Goal: Information Seeking & Learning: Learn about a topic

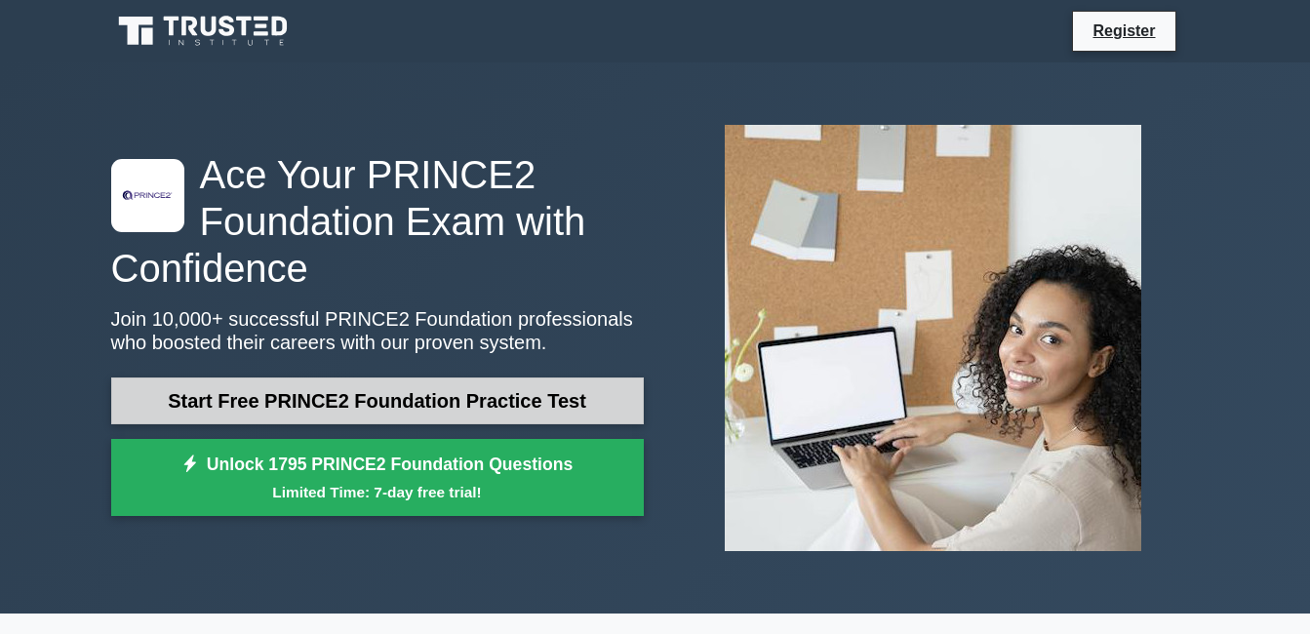
click at [493, 410] on link "Start Free PRINCE2 Foundation Practice Test" at bounding box center [377, 400] width 532 height 47
click at [466, 404] on link "Start Free PRINCE2 Foundation Practice Test" at bounding box center [377, 400] width 532 height 47
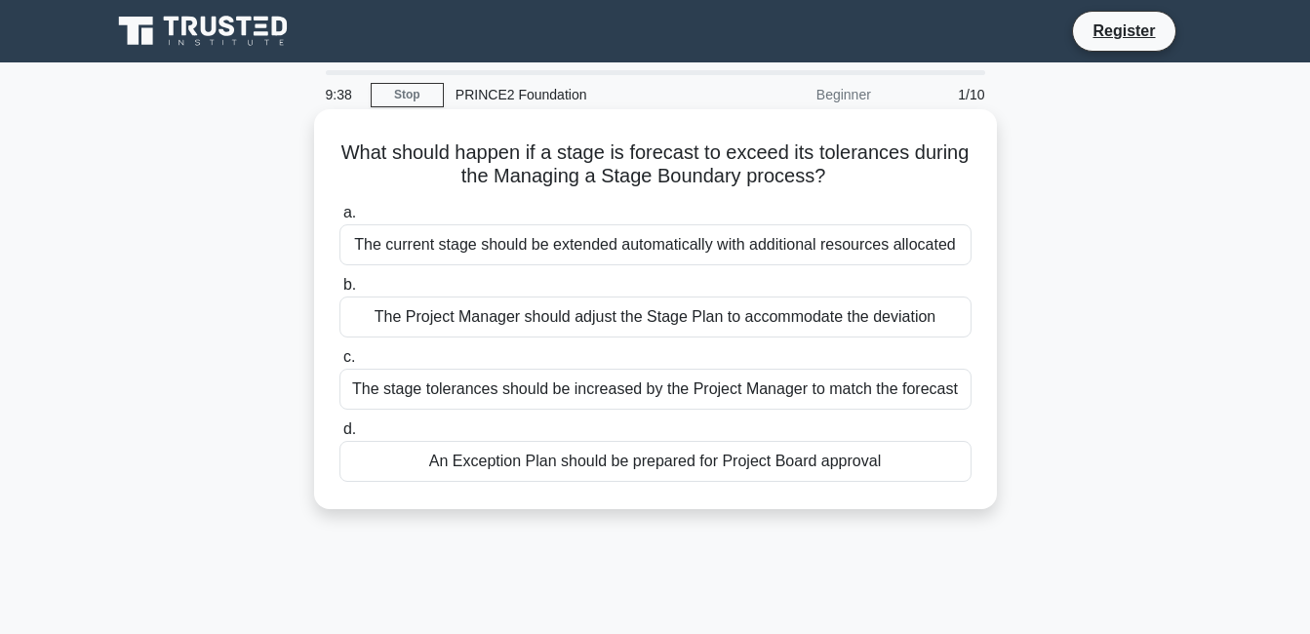
click at [503, 473] on div "An Exception Plan should be prepared for Project Board approval" at bounding box center [655, 461] width 632 height 41
click at [339, 436] on input "d. An Exception Plan should be prepared for Project Board approval" at bounding box center [339, 429] width 0 height 13
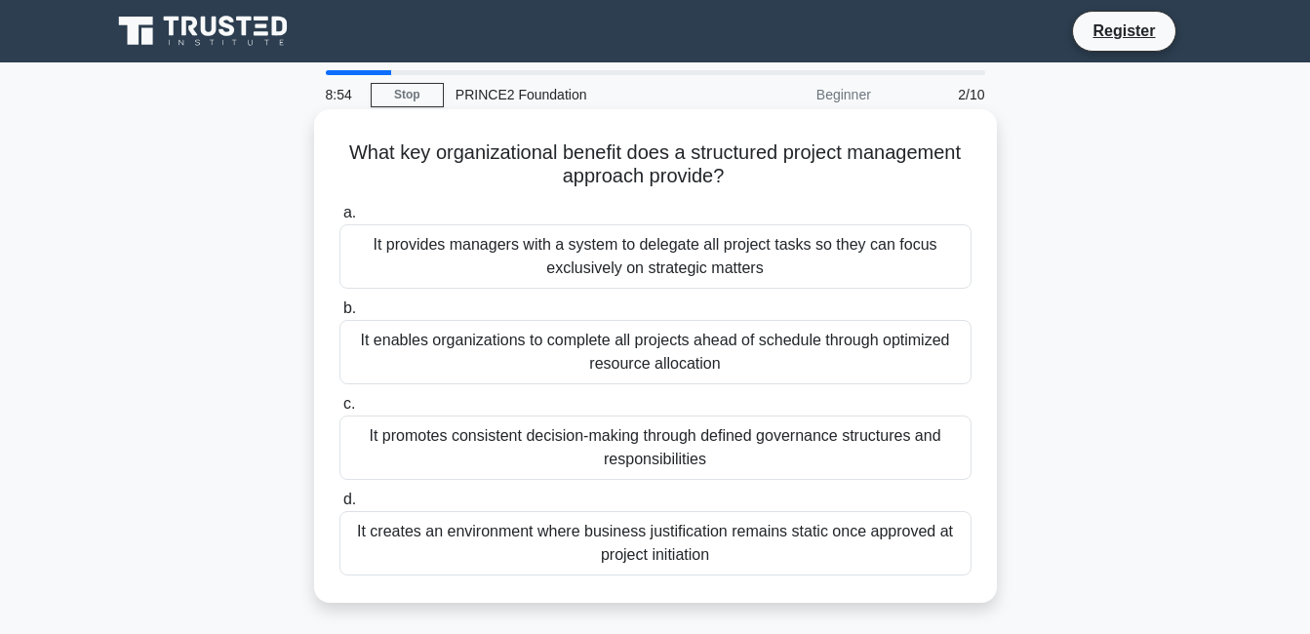
click at [527, 438] on div "It promotes consistent decision-making through defined governance structures an…" at bounding box center [655, 447] width 632 height 64
click at [339, 411] on input "c. It promotes consistent decision-making through defined governance structures…" at bounding box center [339, 404] width 0 height 13
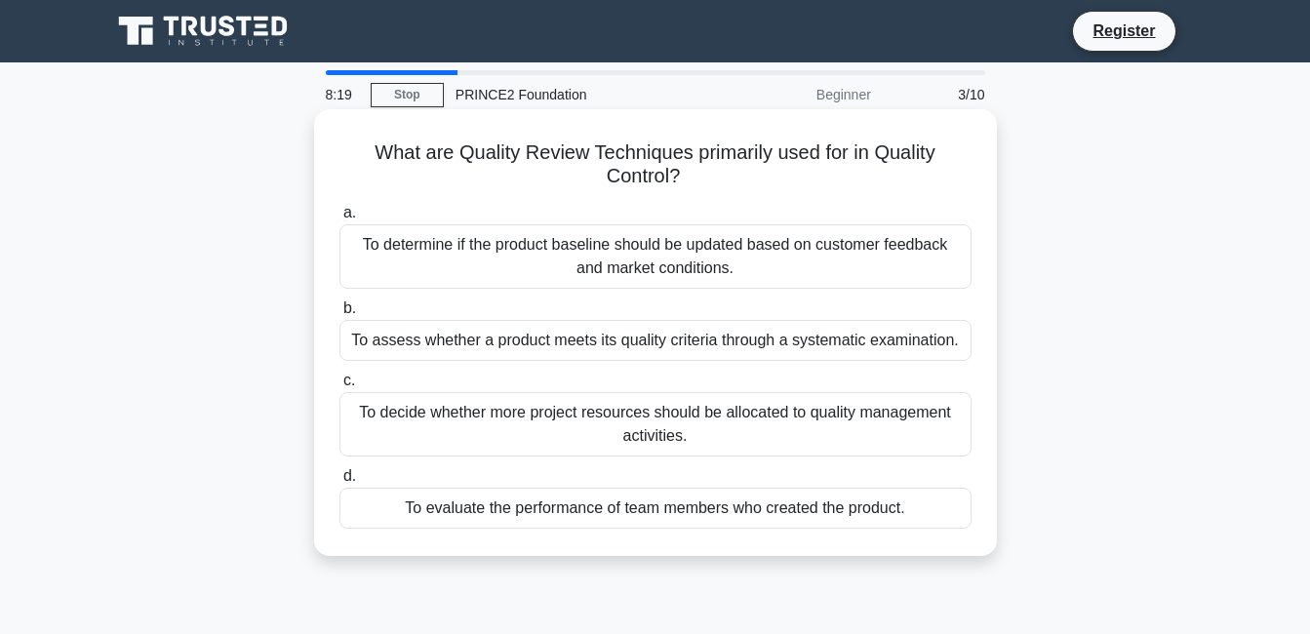
click at [543, 350] on div "To assess whether a product meets its quality criteria through a systematic exa…" at bounding box center [655, 340] width 632 height 41
click at [339, 315] on input "b. To assess whether a product meets its quality criteria through a systematic …" at bounding box center [339, 308] width 0 height 13
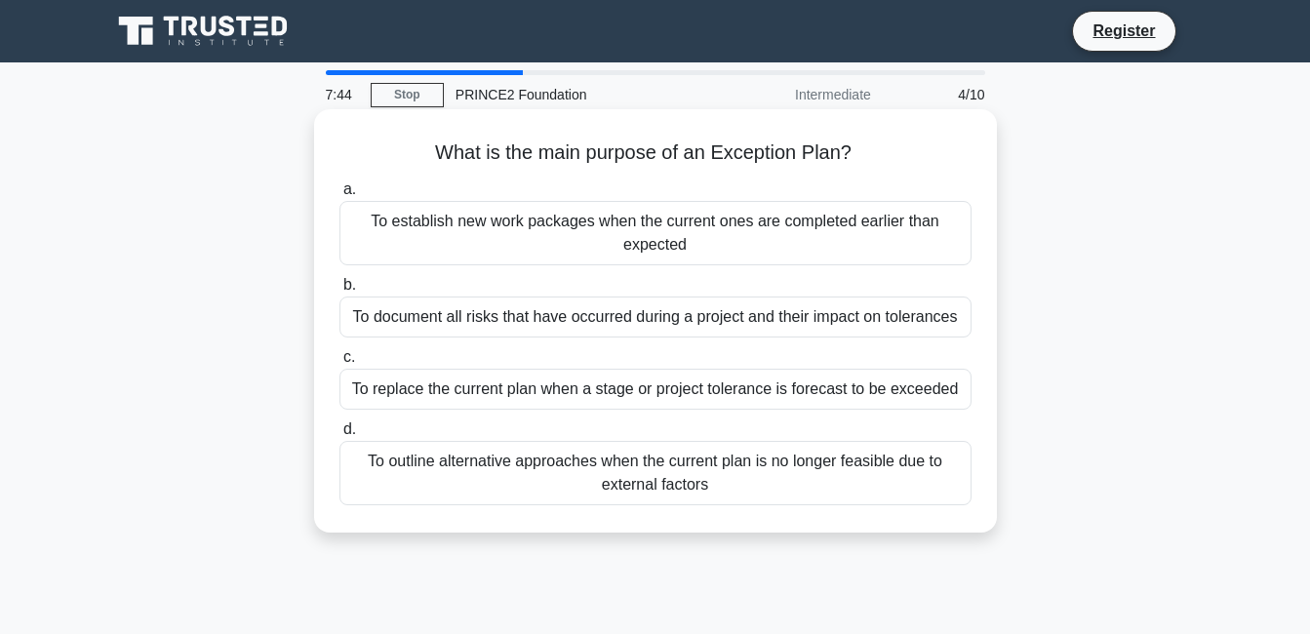
click at [514, 399] on div "To replace the current plan when a stage or project tolerance is forecast to be…" at bounding box center [655, 389] width 632 height 41
click at [339, 364] on input "c. To replace the current plan when a stage or project tolerance is forecast to…" at bounding box center [339, 357] width 0 height 13
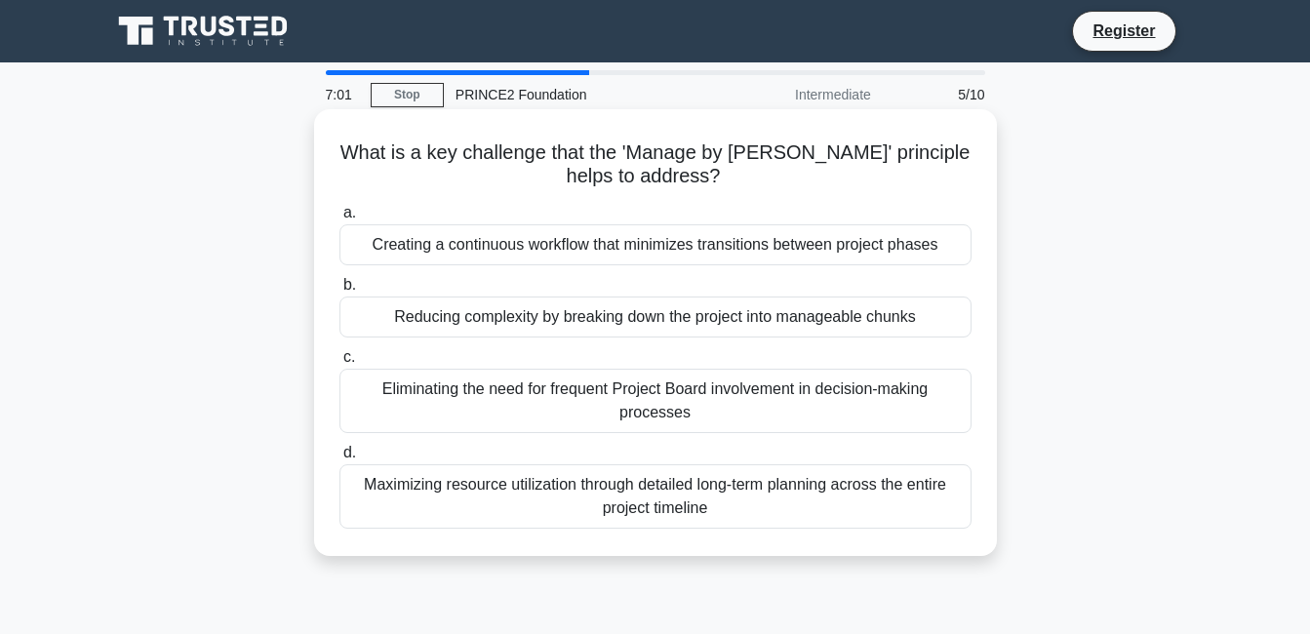
click at [523, 326] on div "Reducing complexity by breaking down the project into manageable chunks" at bounding box center [655, 316] width 632 height 41
click at [339, 292] on input "b. Reducing complexity by breaking down the project into manageable chunks" at bounding box center [339, 285] width 0 height 13
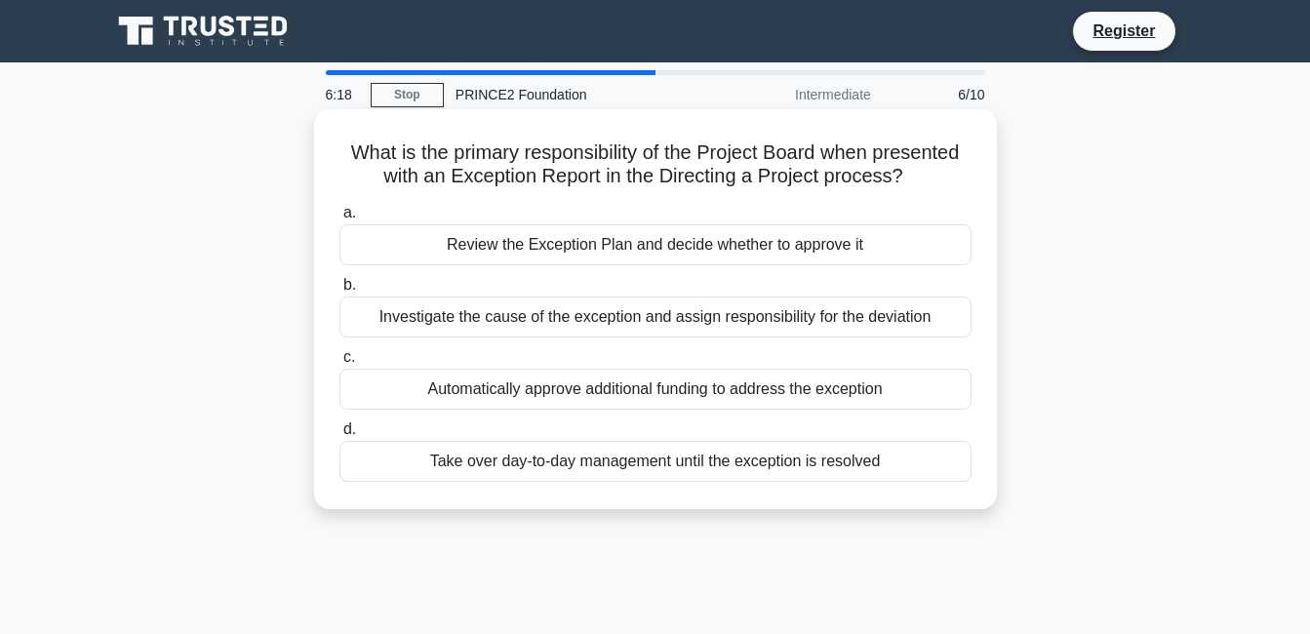
click at [618, 243] on div "Review the Exception Plan and decide whether to approve it" at bounding box center [655, 244] width 632 height 41
click at [339, 219] on input "a. Review the Exception Plan and decide whether to approve it" at bounding box center [339, 213] width 0 height 13
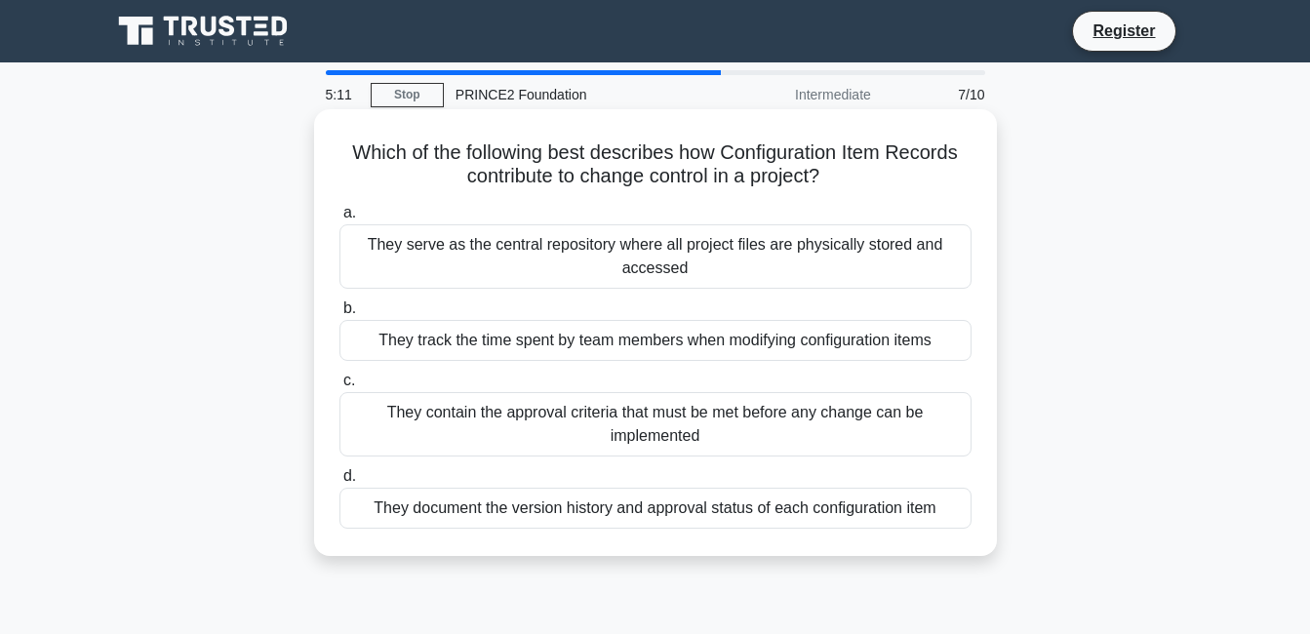
click at [563, 419] on div "They contain the approval criteria that must be met before any change can be im…" at bounding box center [655, 424] width 632 height 64
click at [339, 387] on input "c. They contain the approval criteria that must be met before any change can be…" at bounding box center [339, 381] width 0 height 13
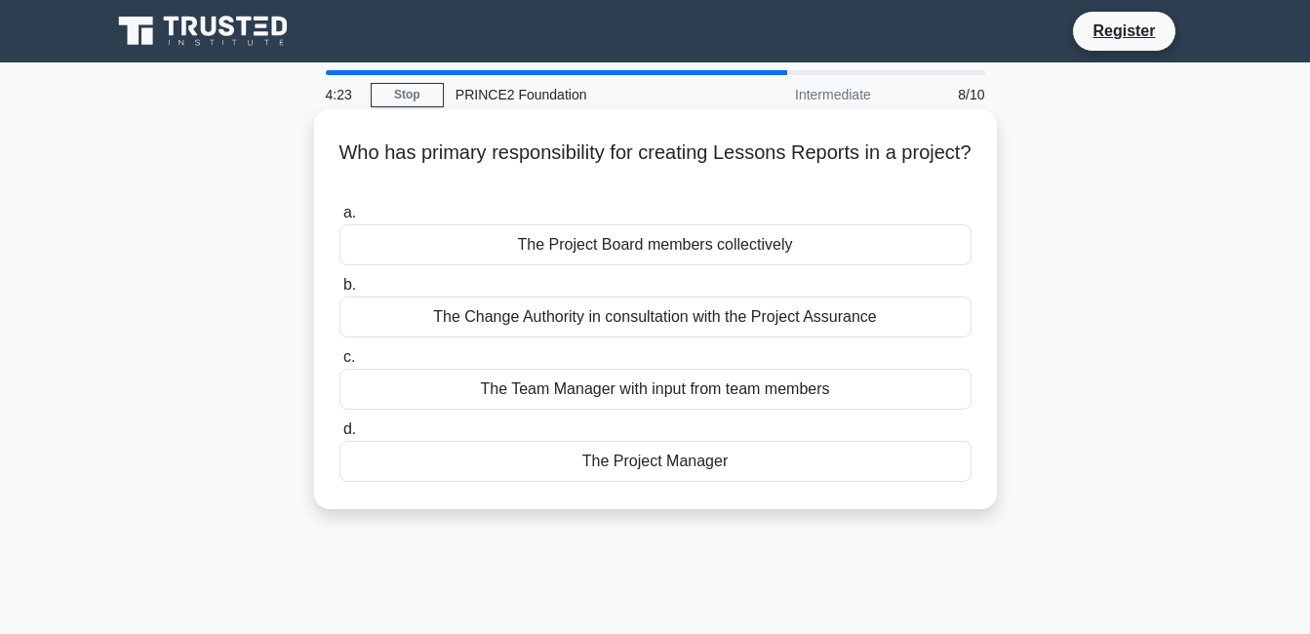
click at [609, 452] on div "The Project Manager" at bounding box center [655, 461] width 632 height 41
click at [339, 436] on input "d. The Project Manager" at bounding box center [339, 429] width 0 height 13
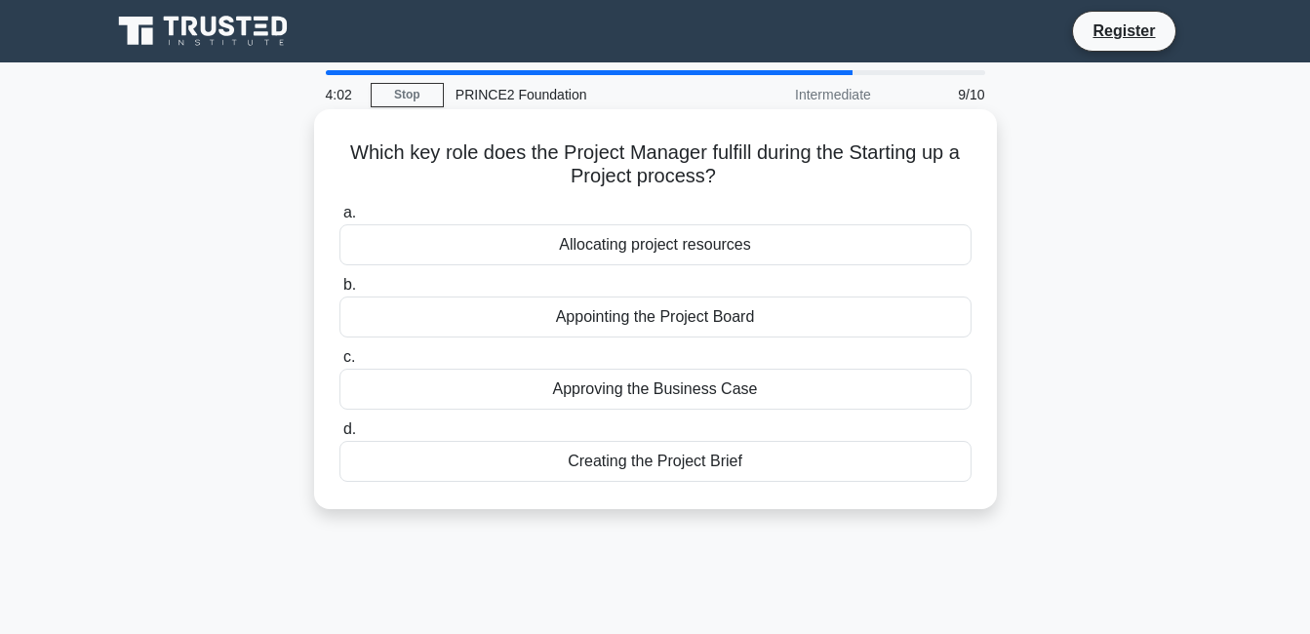
click at [643, 253] on div "Allocating project resources" at bounding box center [655, 244] width 632 height 41
click at [339, 219] on input "a. Allocating project resources" at bounding box center [339, 213] width 0 height 13
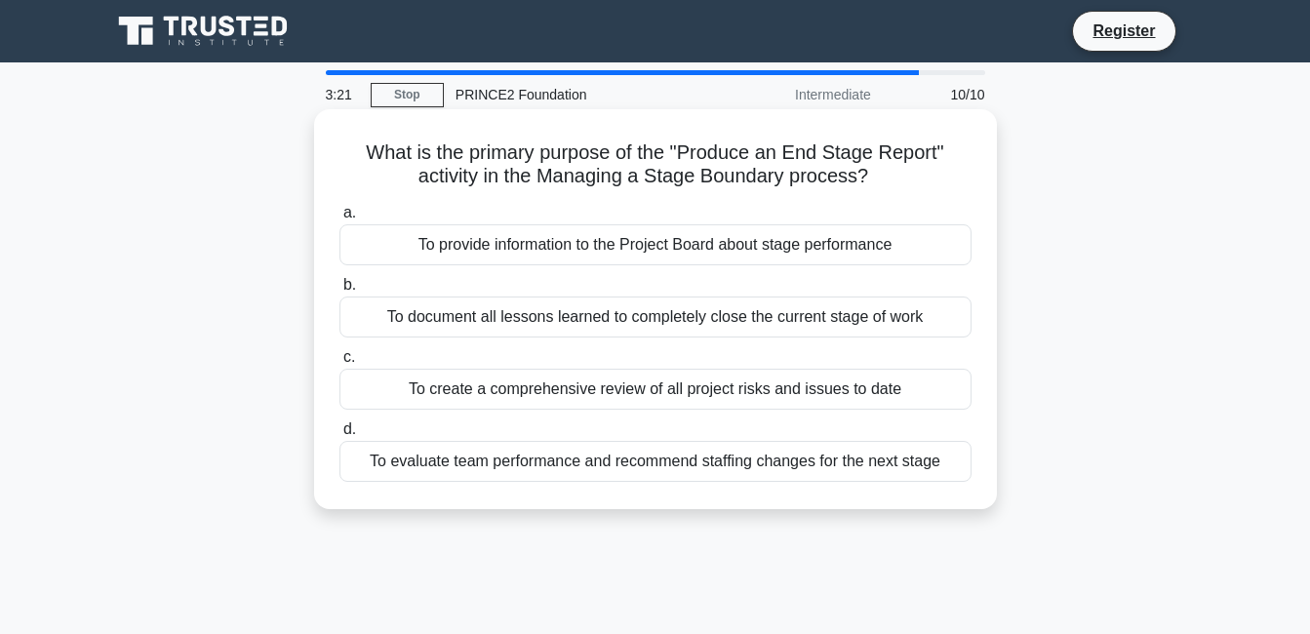
click at [627, 247] on div "To provide information to the Project Board about stage performance" at bounding box center [655, 244] width 632 height 41
click at [339, 219] on input "a. To provide information to the Project Board about stage performance" at bounding box center [339, 213] width 0 height 13
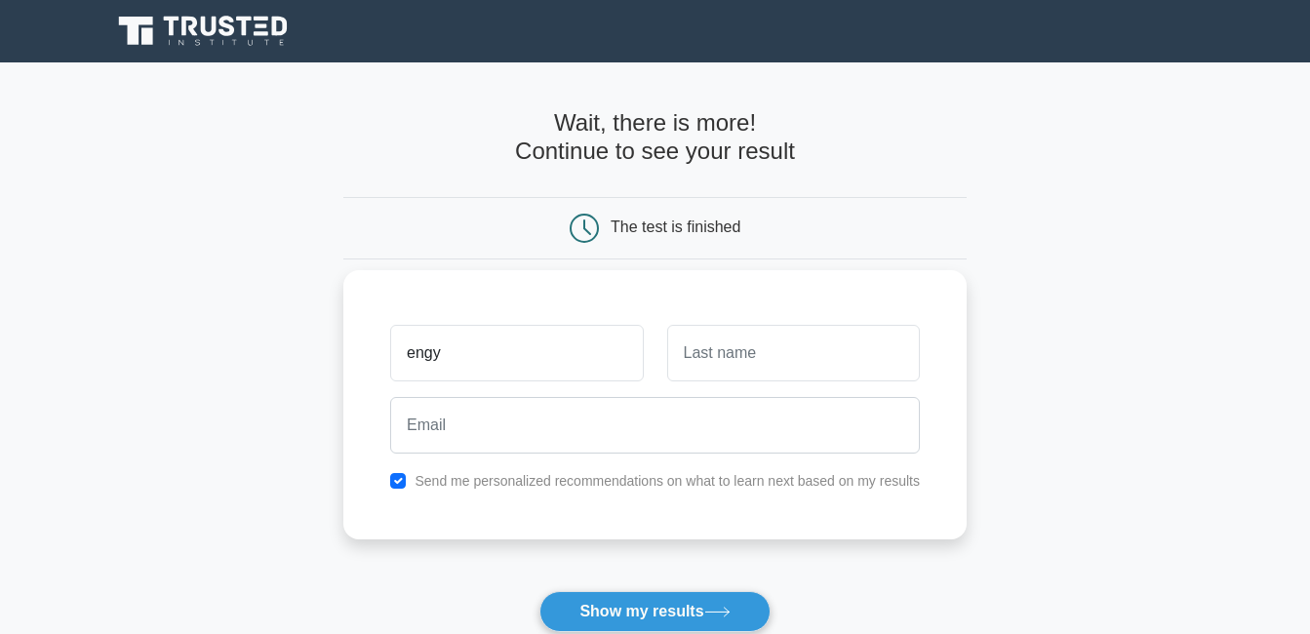
type input "engy"
type input "[PERSON_NAME]"
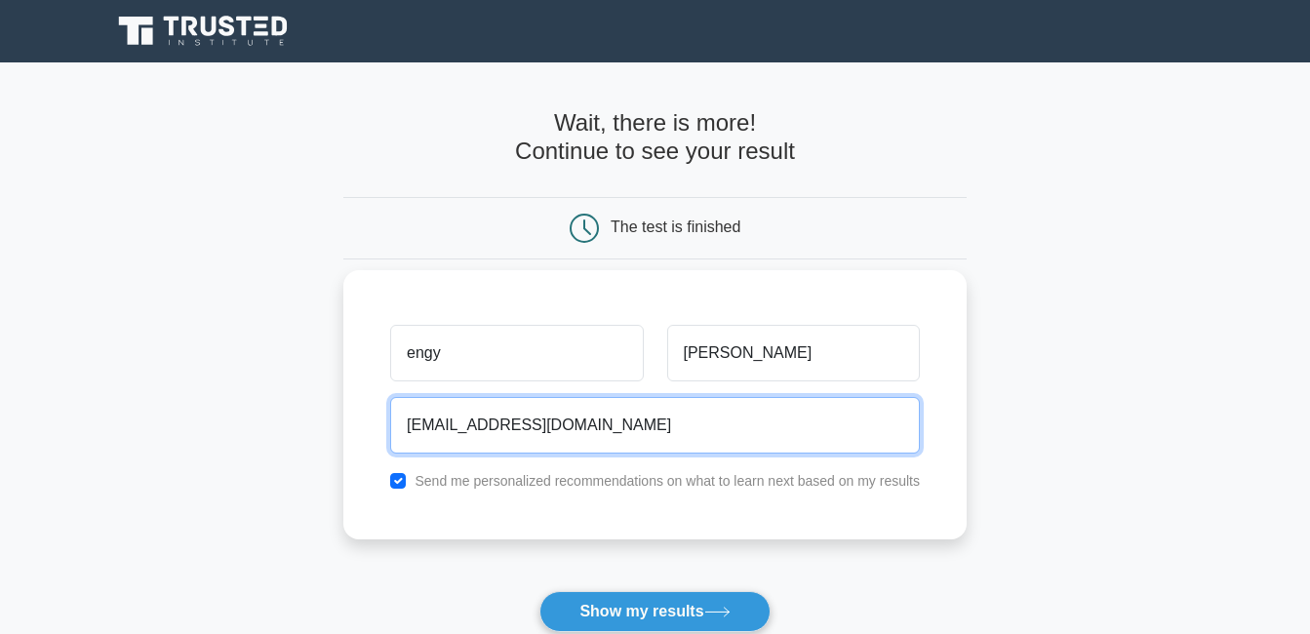
scroll to position [184, 0]
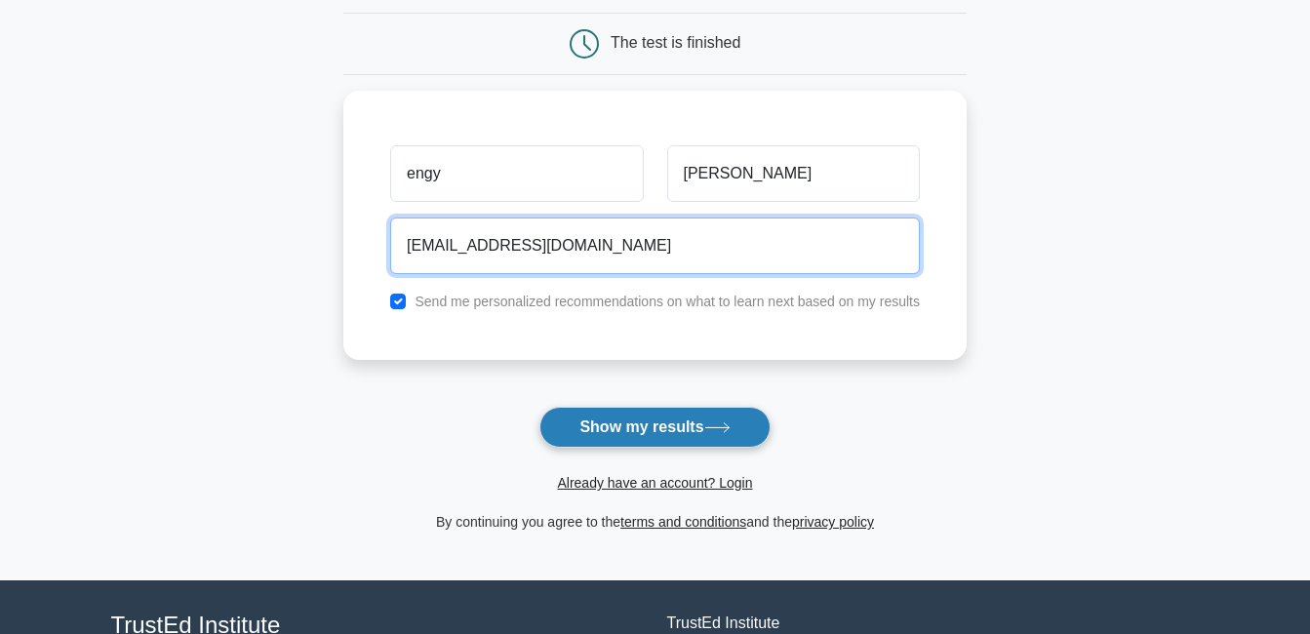
type input "[EMAIL_ADDRESS][DOMAIN_NAME]"
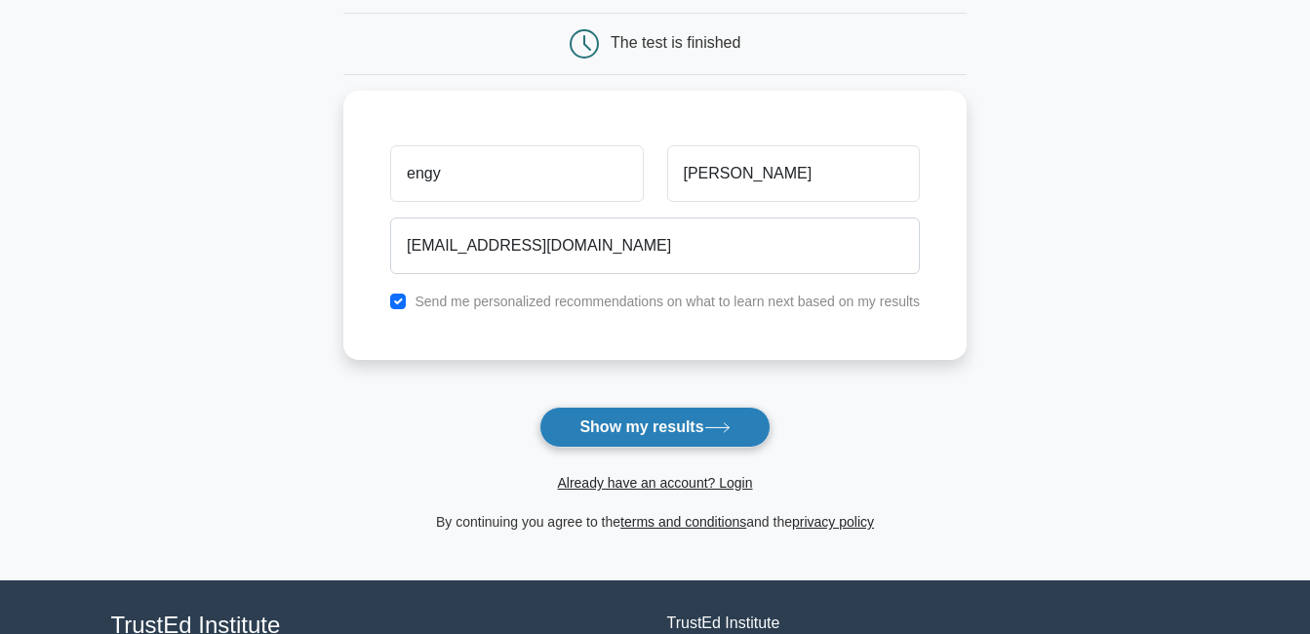
click at [607, 425] on button "Show my results" at bounding box center [654, 427] width 230 height 41
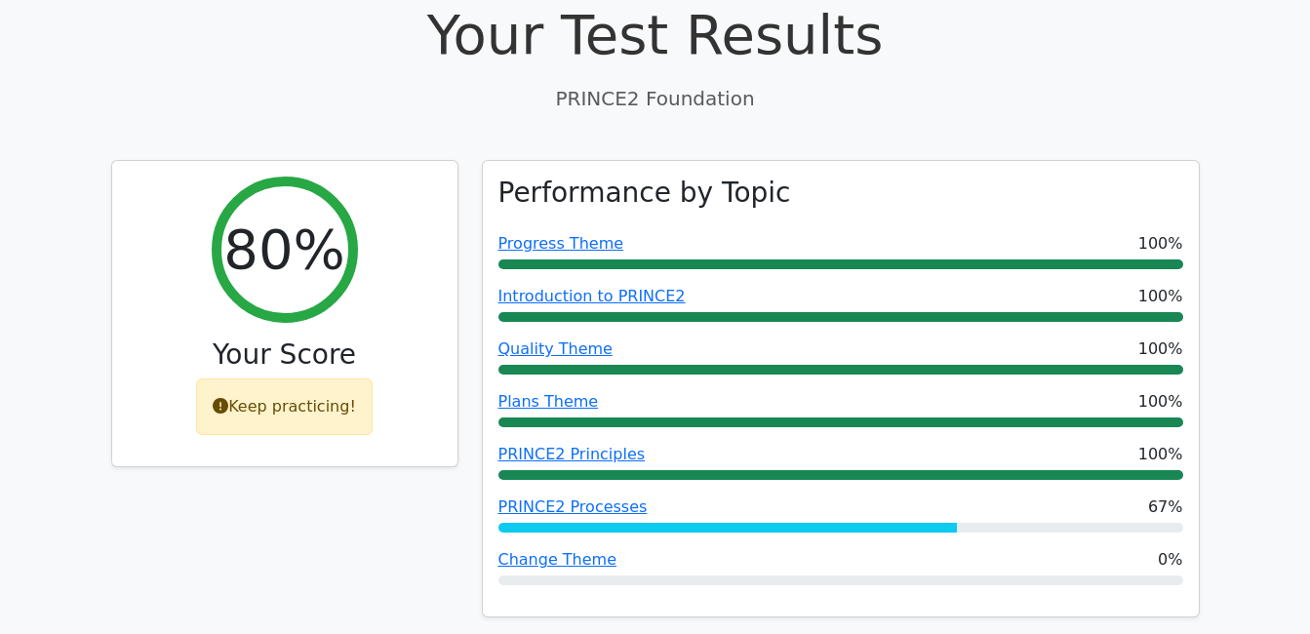
scroll to position [661, 0]
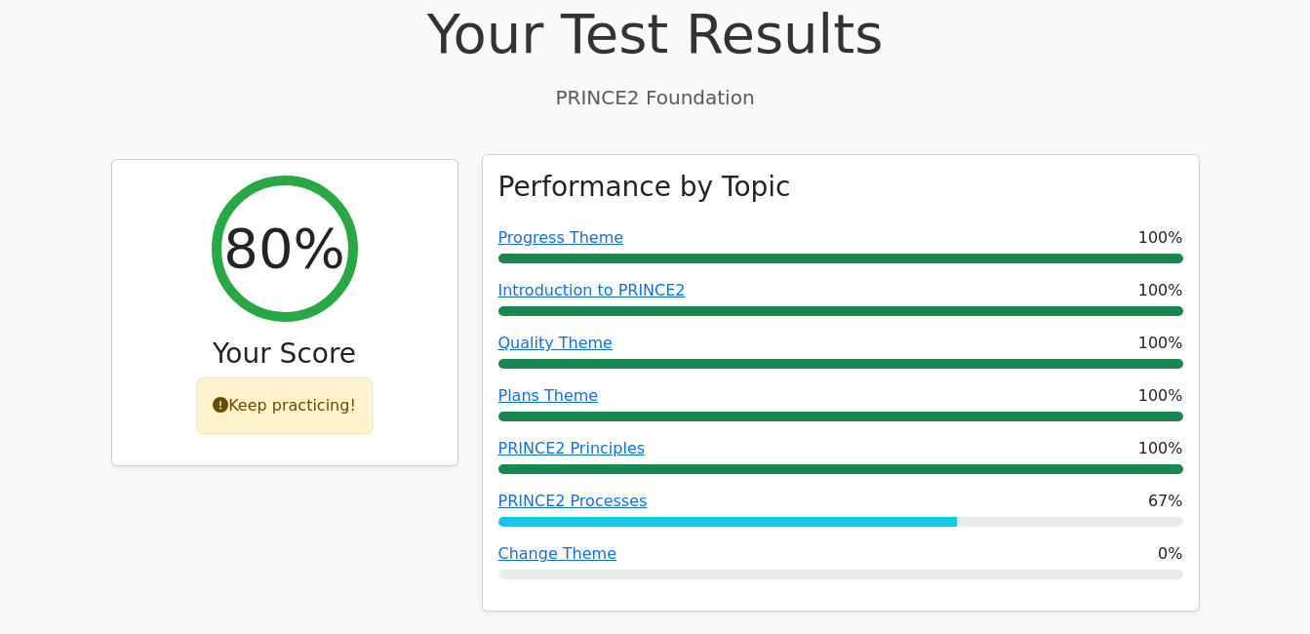
click at [579, 418] on div "Performance by Topic Progress Theme 100% Introduction to PRINCE2 100% Quality T…" at bounding box center [841, 383] width 716 height 456
click at [585, 492] on link "PRINCE2 Processes" at bounding box center [572, 501] width 149 height 19
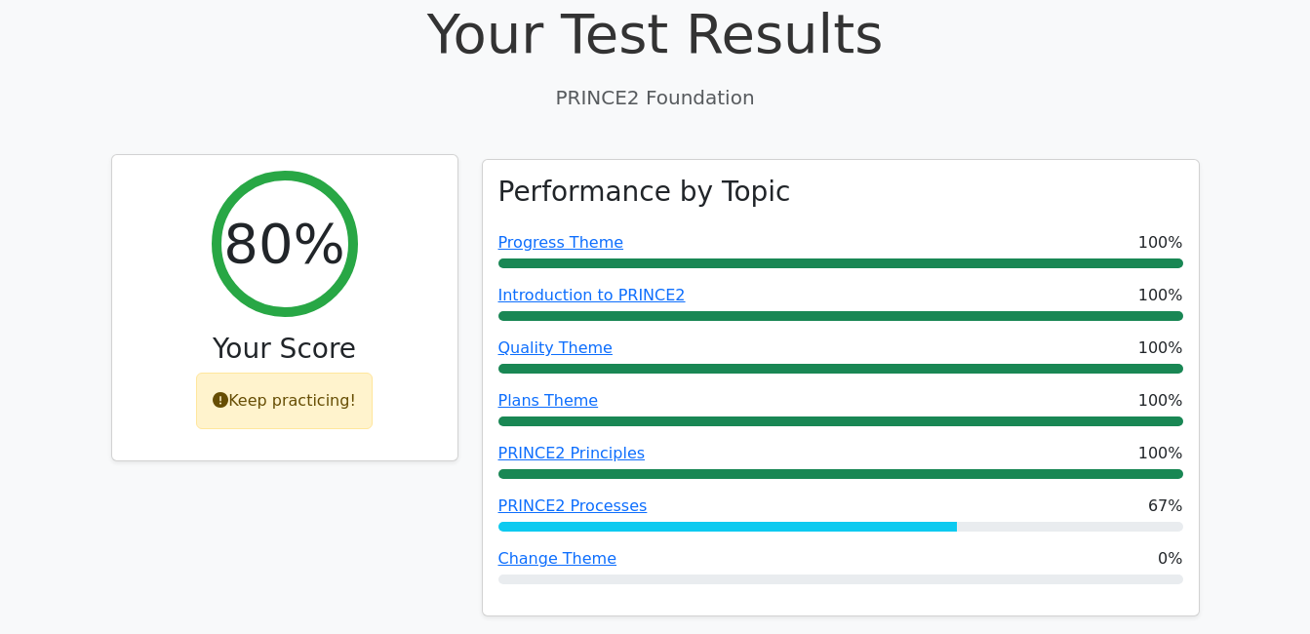
click at [280, 373] on div "Keep practicing!" at bounding box center [284, 401] width 177 height 57
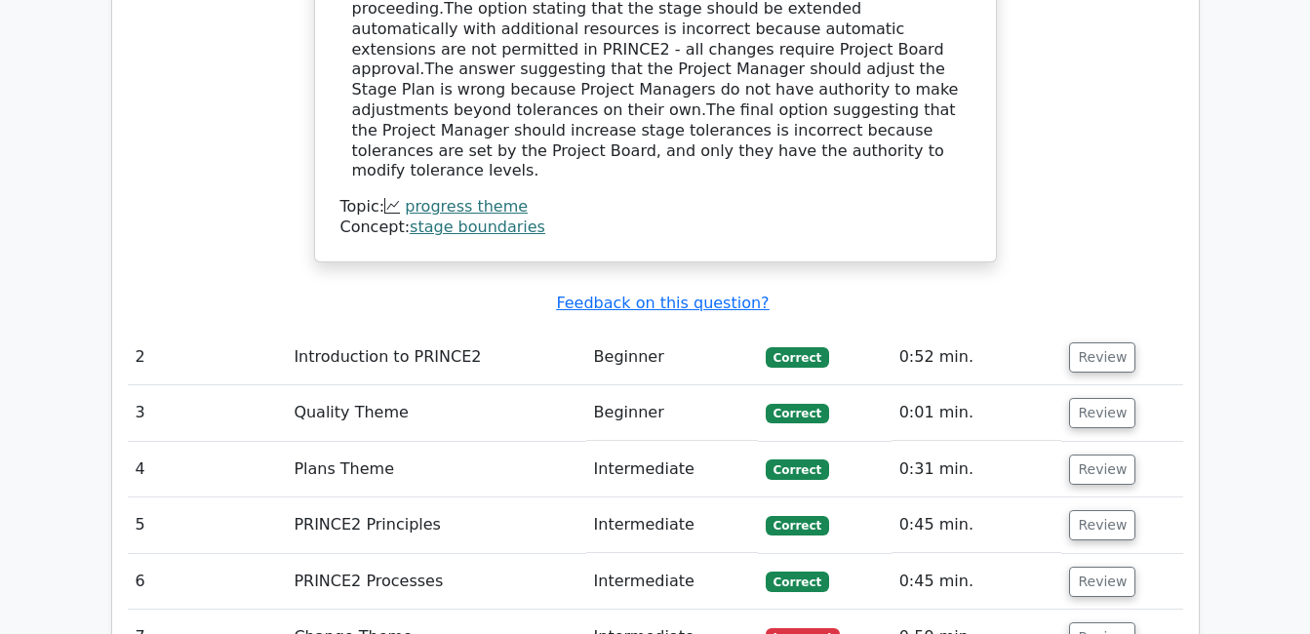
scroll to position [2333, 0]
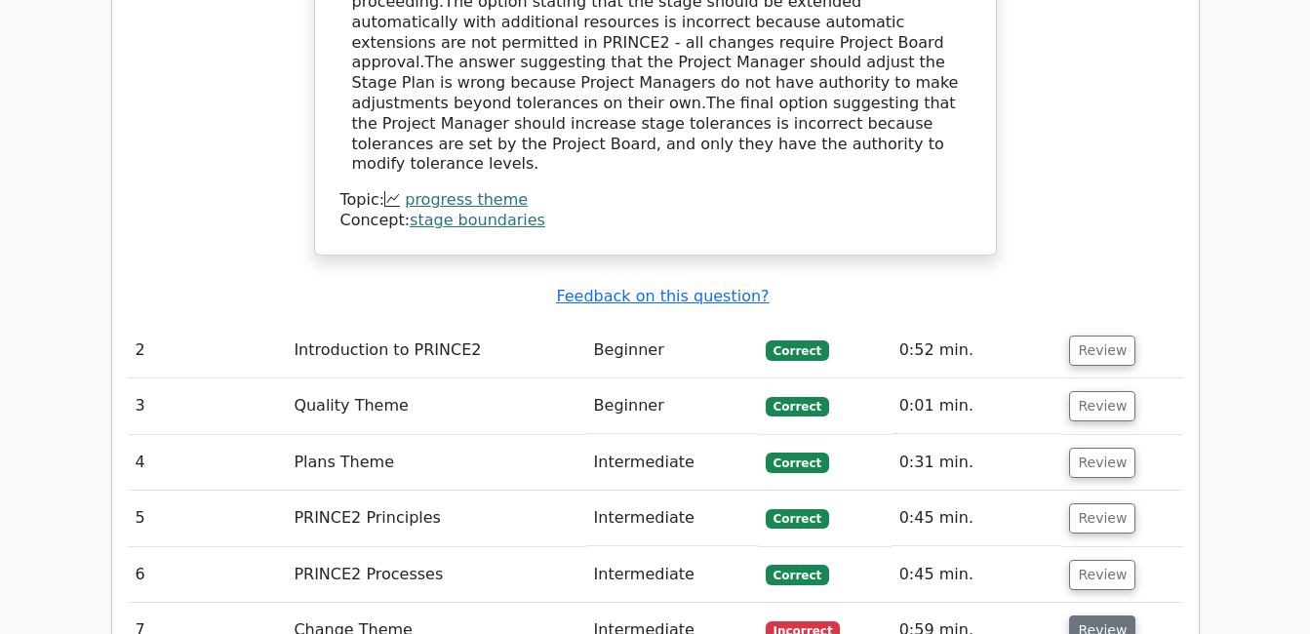
click at [1091, 615] on button "Review" at bounding box center [1102, 630] width 66 height 30
click at [1102, 615] on button "Review" at bounding box center [1102, 630] width 66 height 30
click at [1108, 615] on button "Review" at bounding box center [1102, 630] width 66 height 30
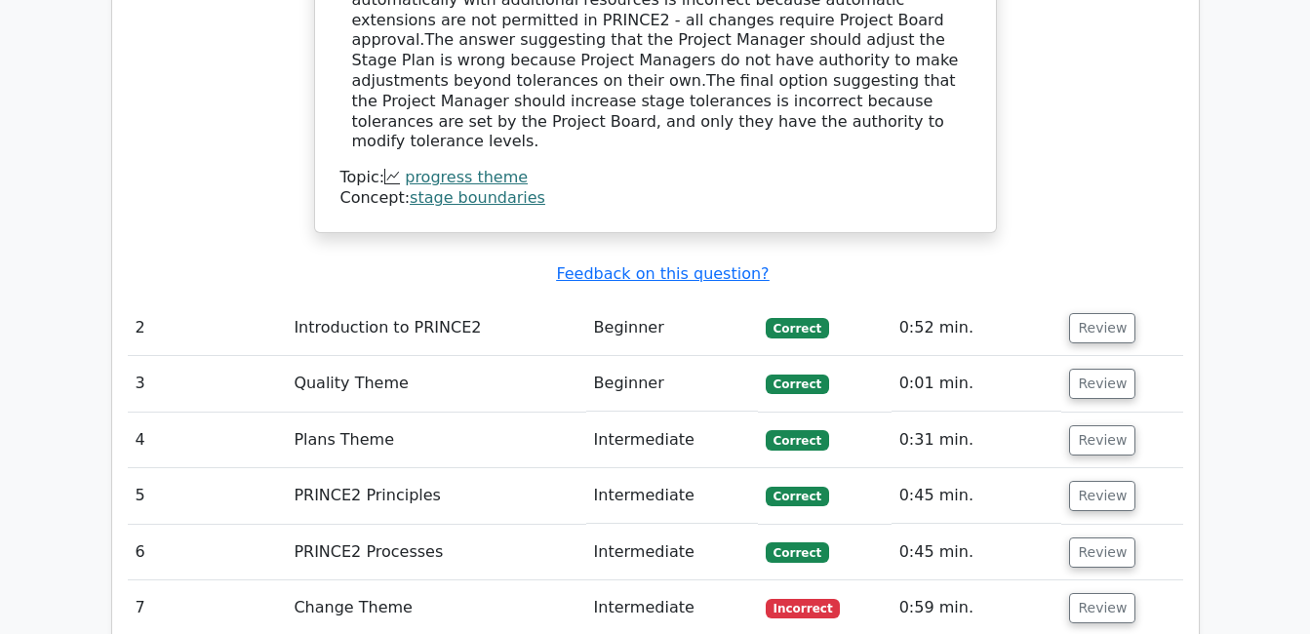
scroll to position [2356, 0]
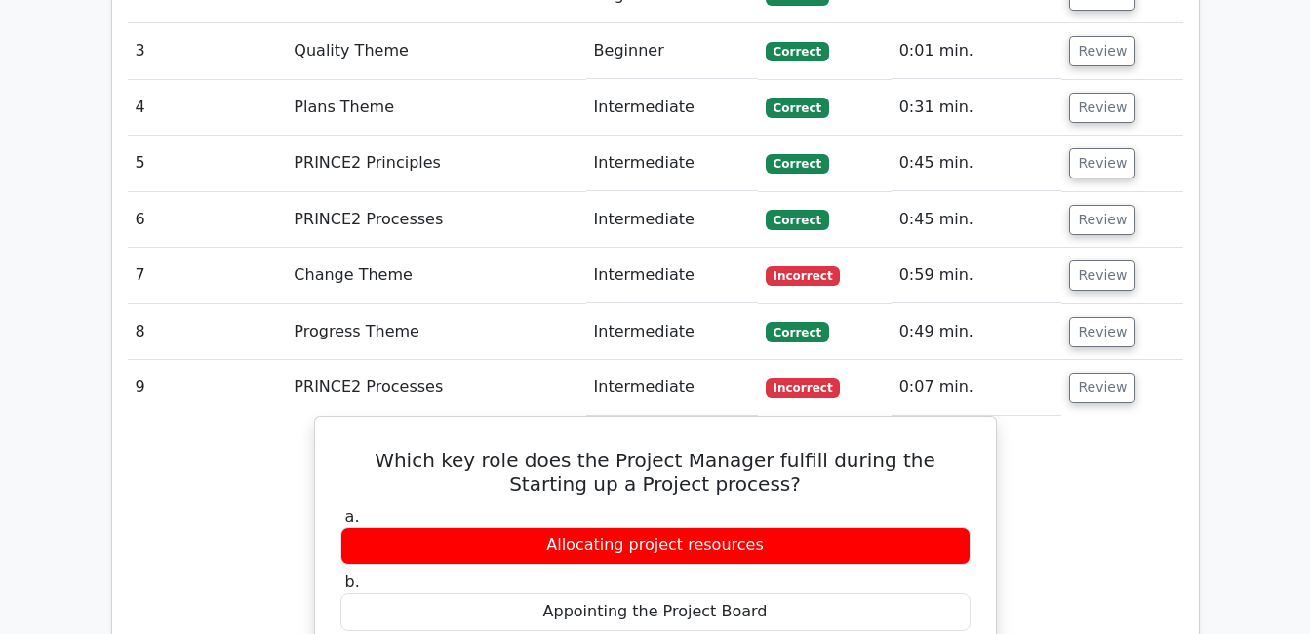
scroll to position [2557, 0]
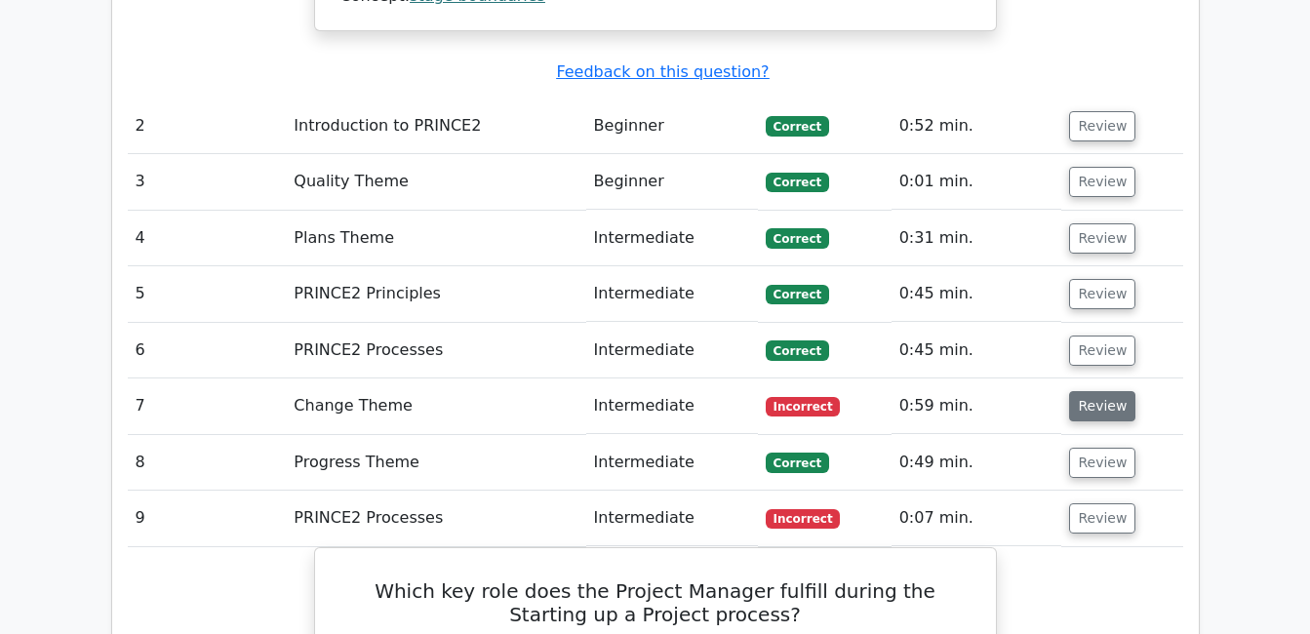
click at [1084, 391] on button "Review" at bounding box center [1102, 406] width 66 height 30
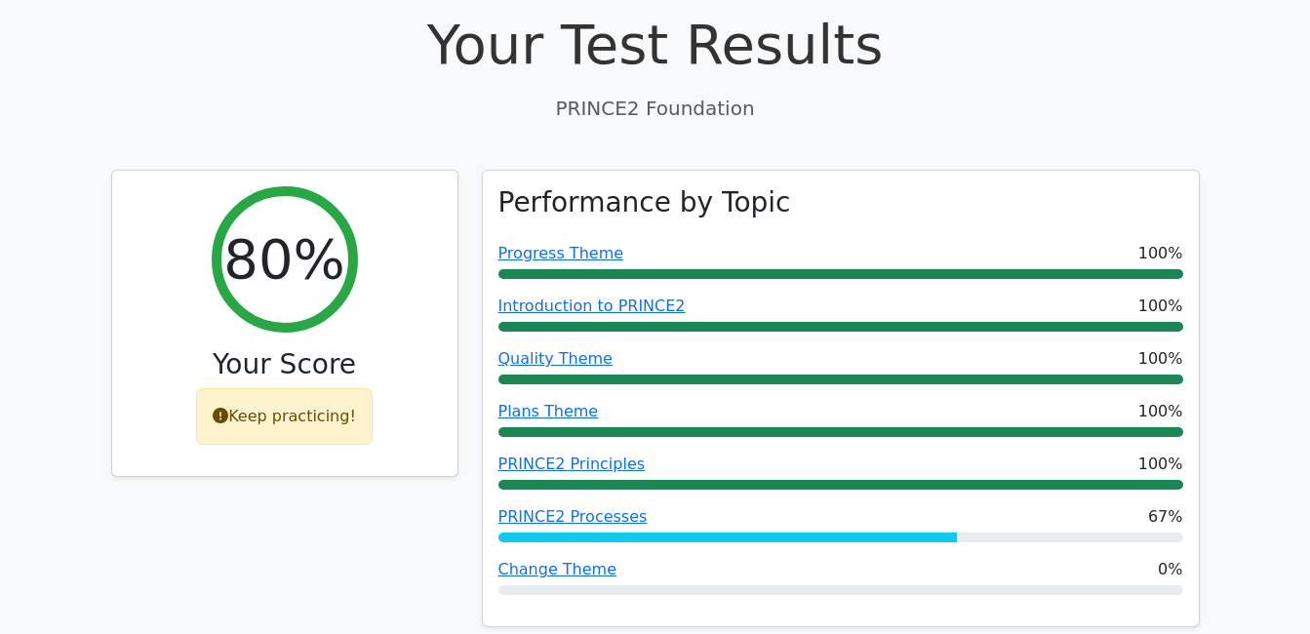
scroll to position [651, 0]
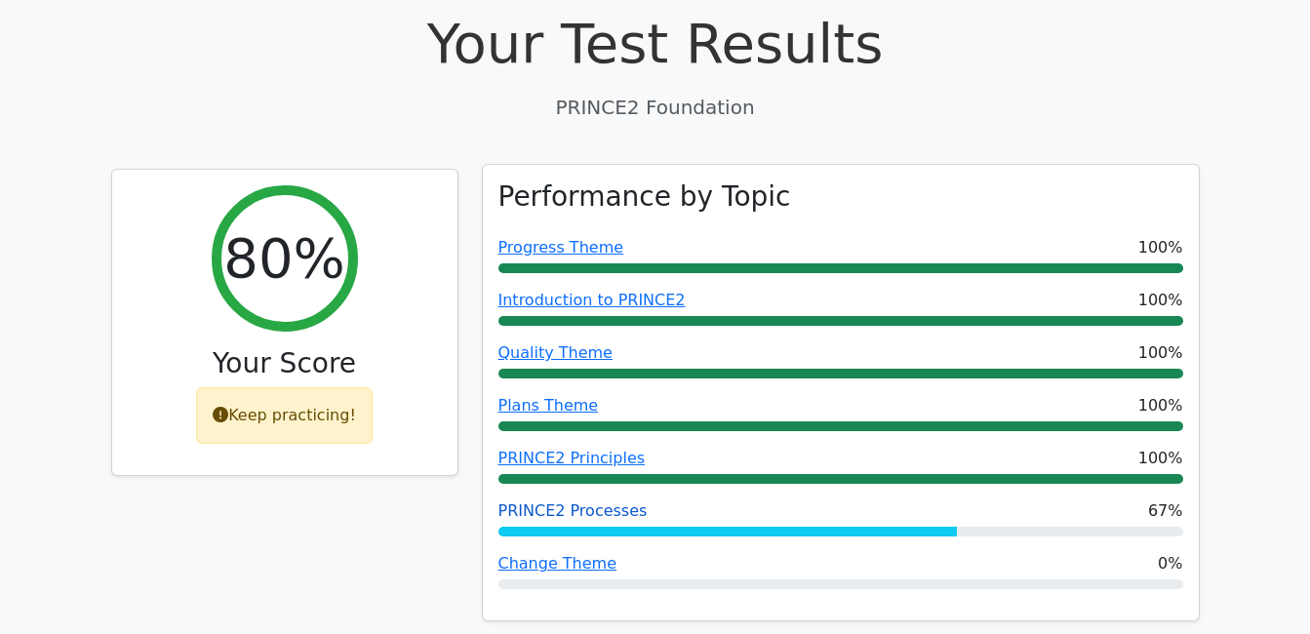
click at [608, 501] on link "PRINCE2 Processes" at bounding box center [572, 510] width 149 height 19
click at [593, 501] on link "PRINCE2 Processes" at bounding box center [572, 510] width 149 height 19
click at [598, 501] on link "PRINCE2 Processes" at bounding box center [572, 510] width 149 height 19
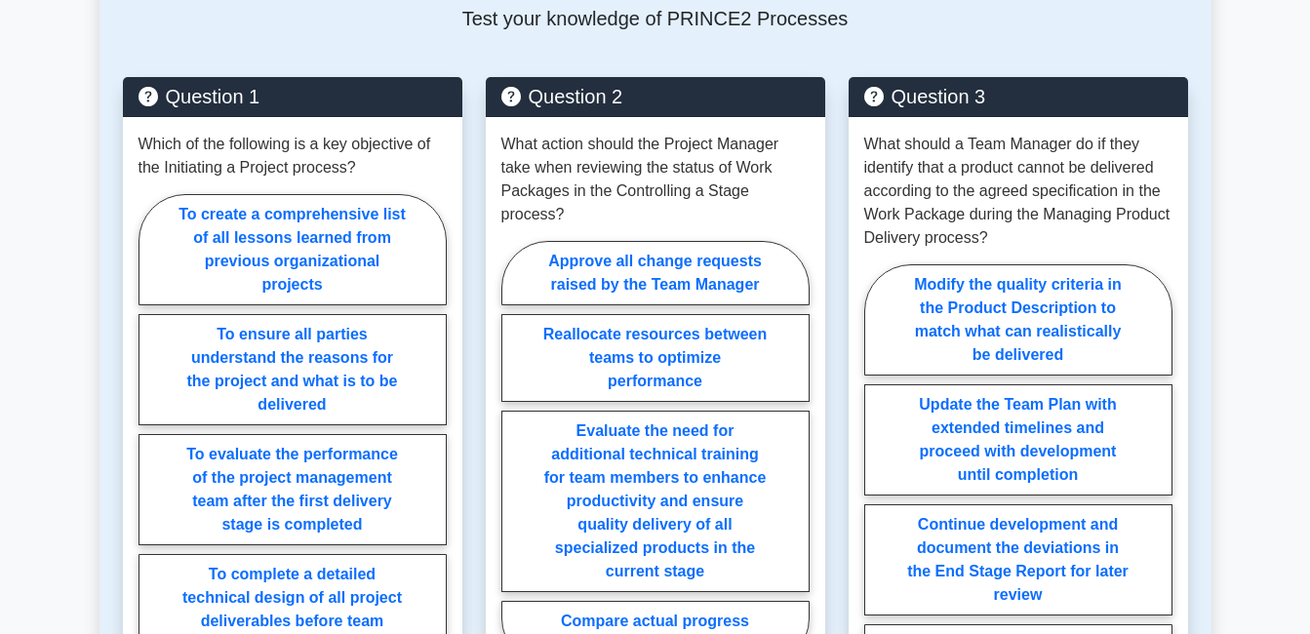
scroll to position [1467, 0]
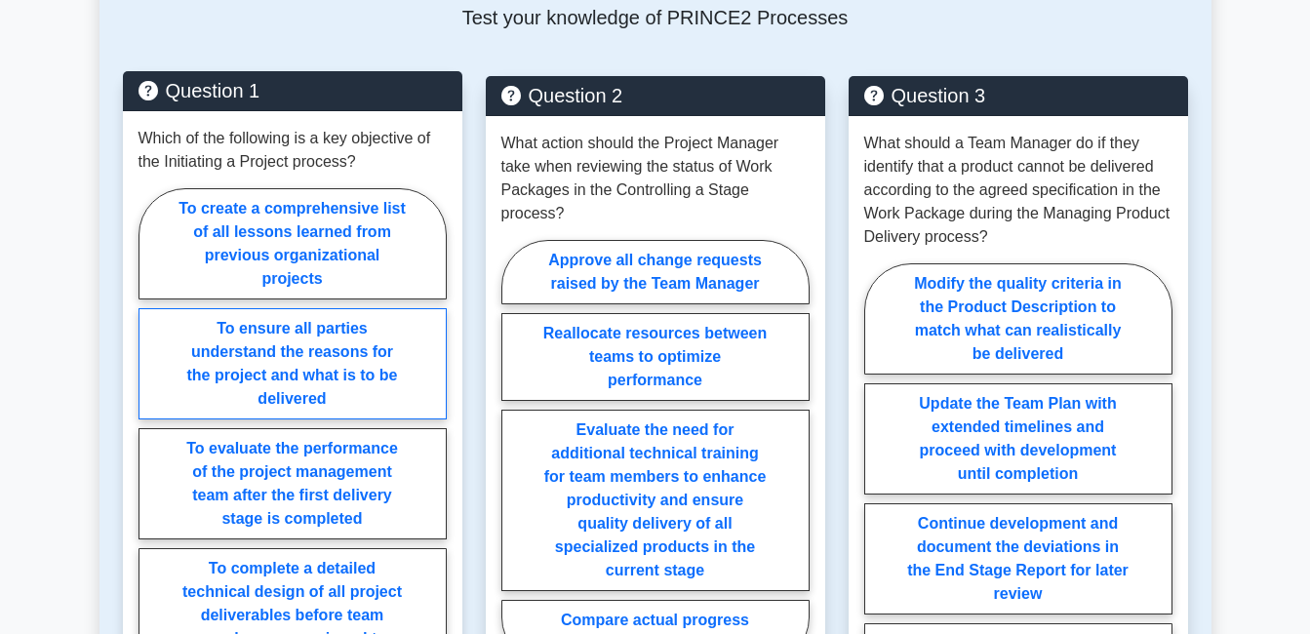
click at [278, 308] on label "To ensure all parties understand the reasons for the project and what is to be …" at bounding box center [292, 363] width 308 height 111
click at [151, 435] on input "To ensure all parties understand the reasons for the project and what is to be …" at bounding box center [144, 441] width 13 height 13
radio input "true"
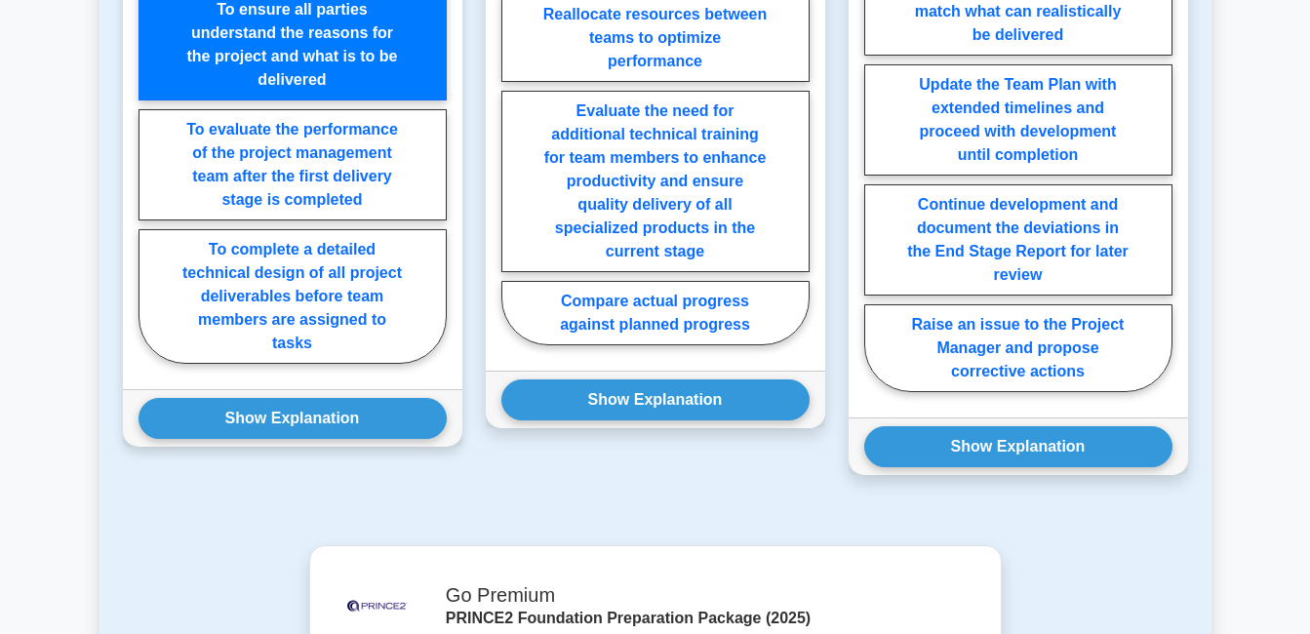
scroll to position [1791, 0]
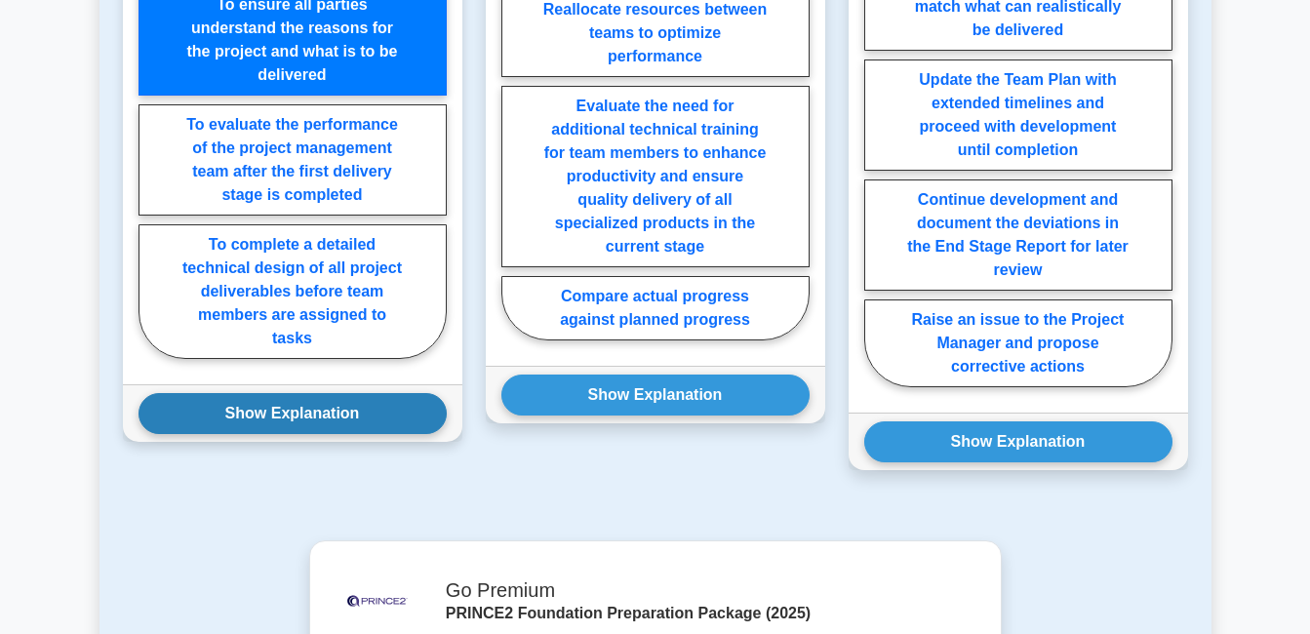
click at [270, 393] on button "Show Explanation" at bounding box center [292, 413] width 308 height 41
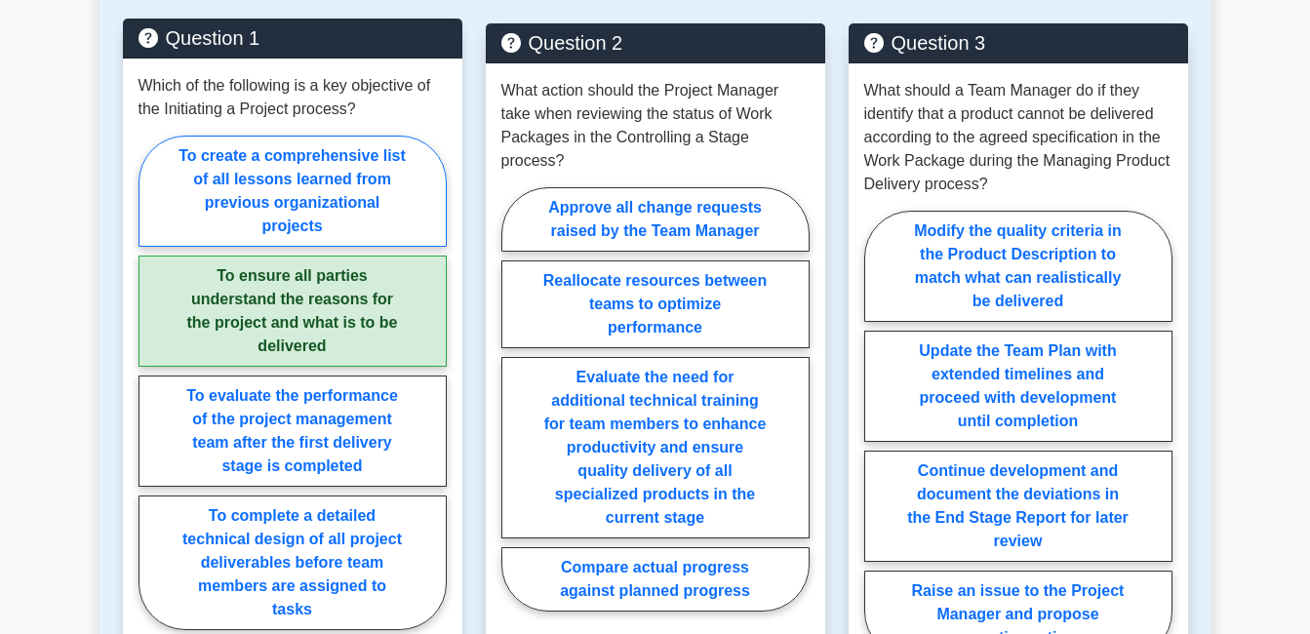
scroll to position [1654, 0]
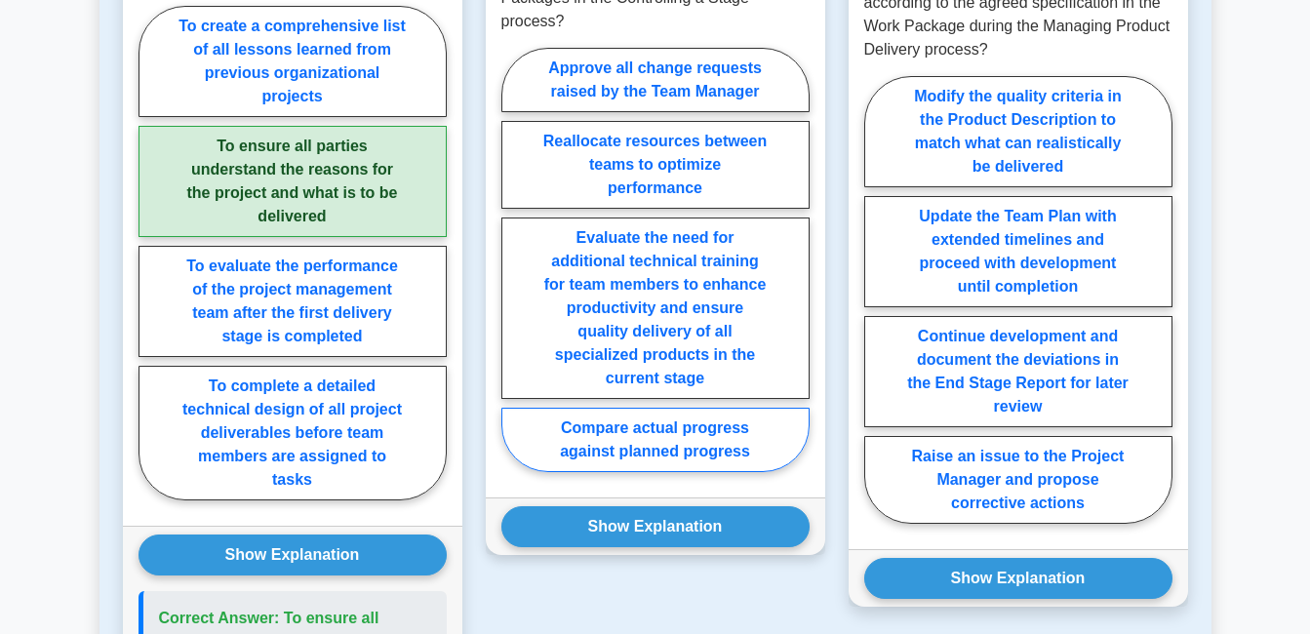
click at [588, 408] on label "Compare actual progress against planned progress" at bounding box center [655, 440] width 308 height 64
click at [514, 272] on input "Compare actual progress against planned progress" at bounding box center [507, 265] width 13 height 13
radio input "true"
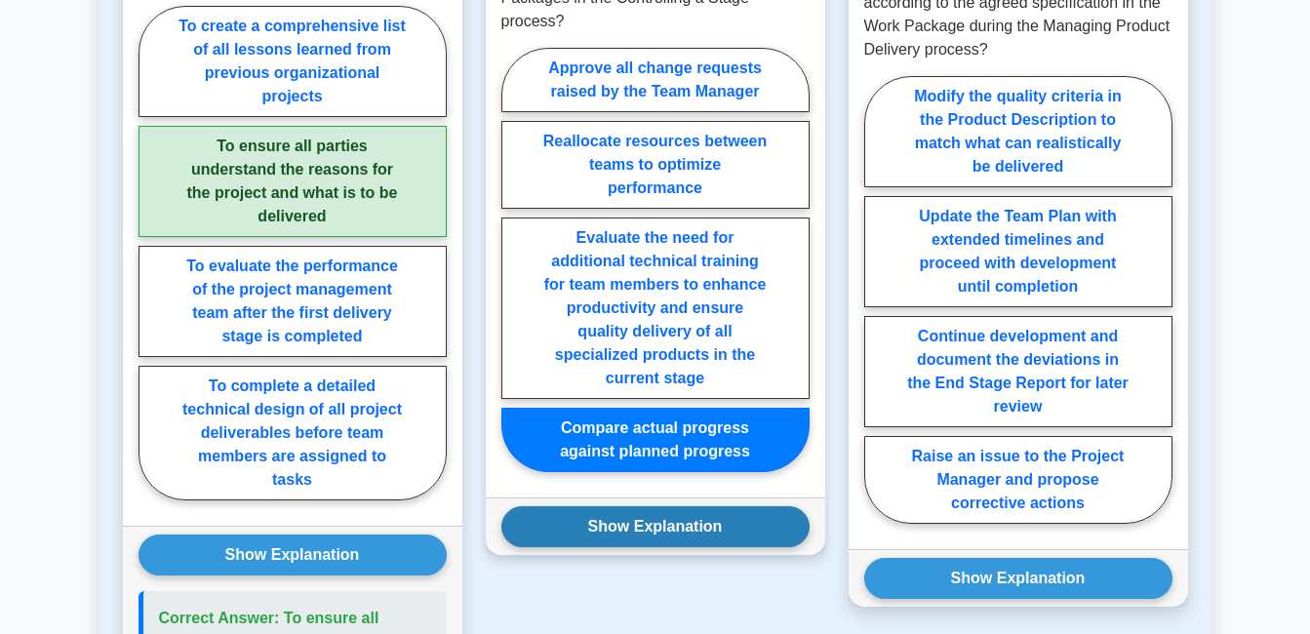
click at [602, 506] on button "Show Explanation" at bounding box center [655, 526] width 308 height 41
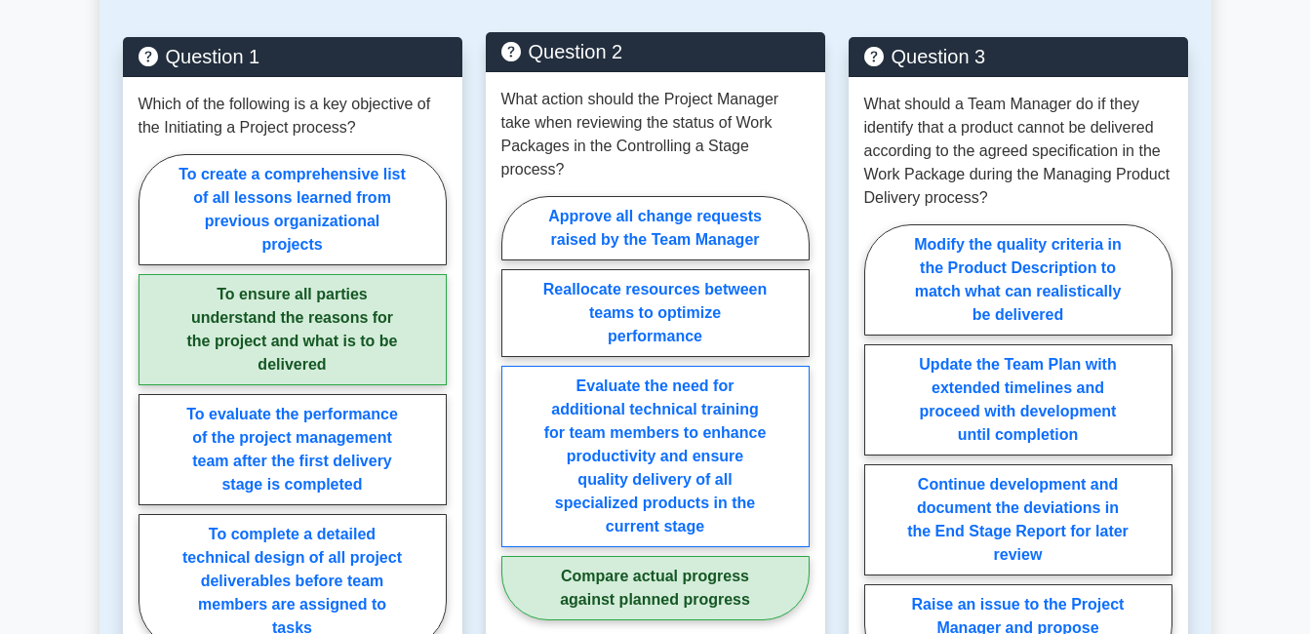
scroll to position [1507, 0]
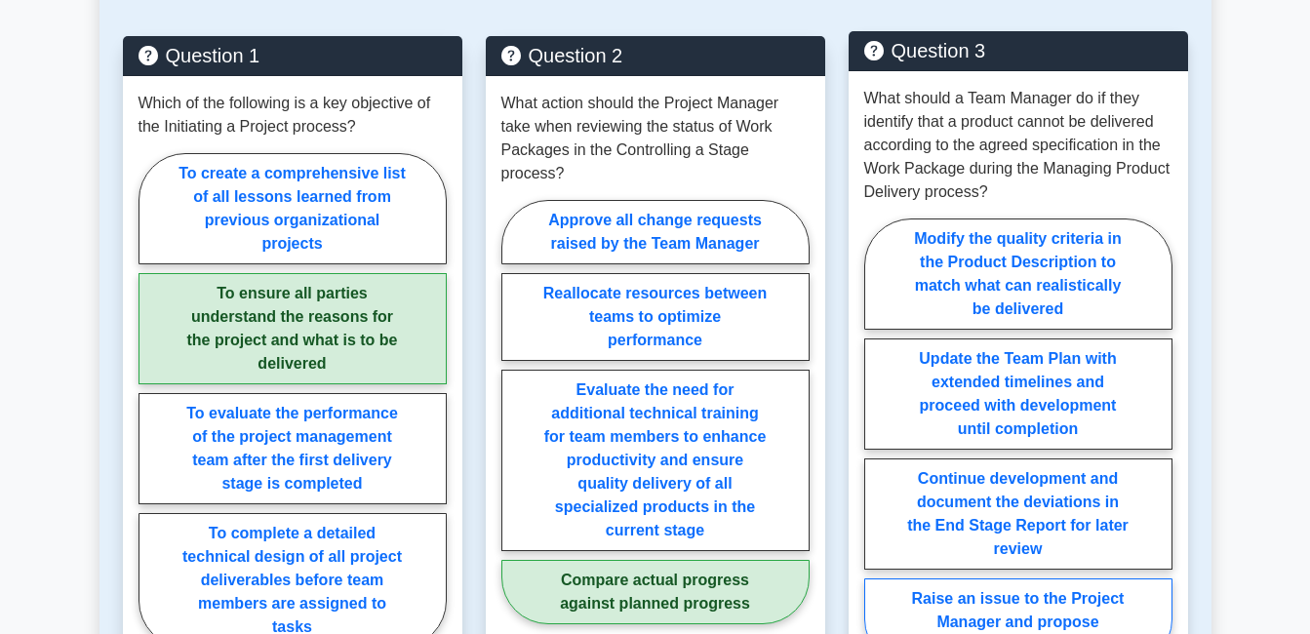
click at [950, 578] on label "Raise an issue to the Project Manager and propose corrective actions" at bounding box center [1018, 622] width 308 height 88
click at [877, 454] on input "Raise an issue to the Project Manager and propose corrective actions" at bounding box center [870, 448] width 13 height 13
radio input "true"
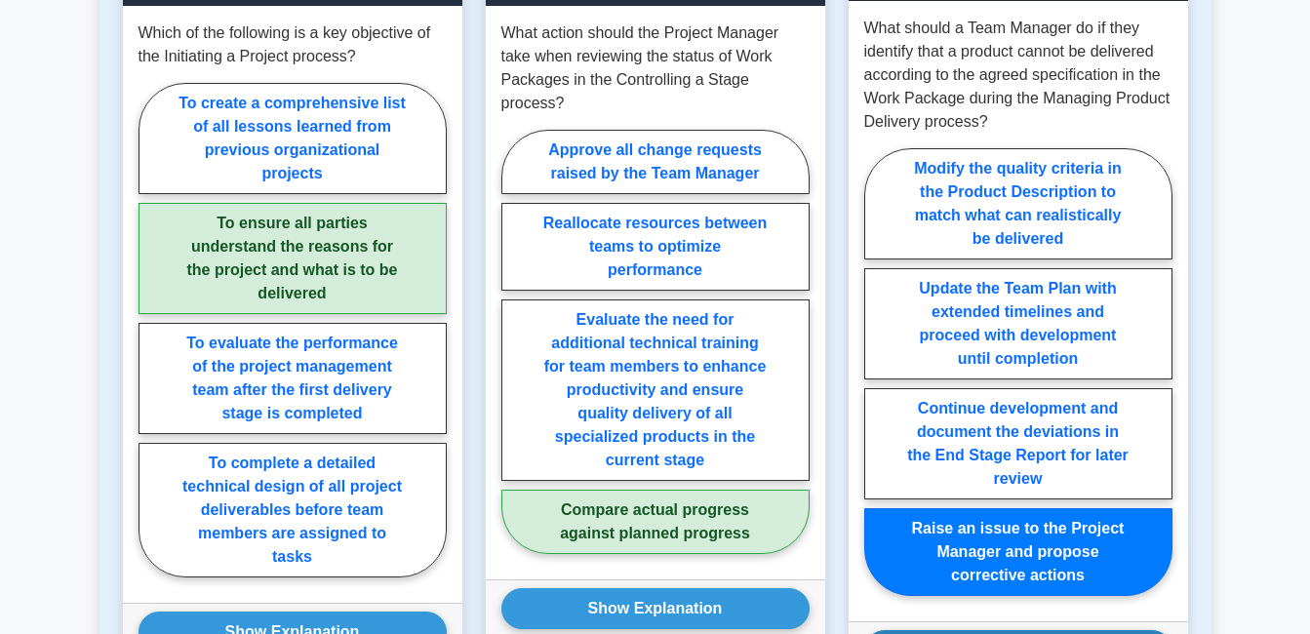
scroll to position [1578, 0]
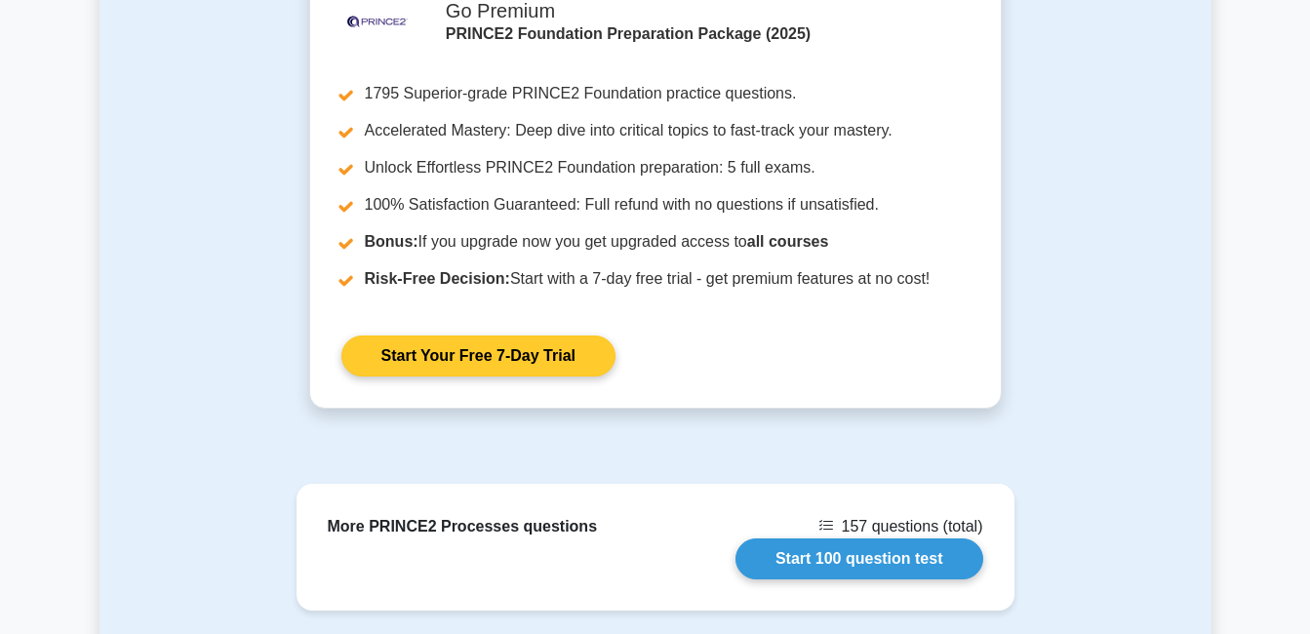
scroll to position [3115, 0]
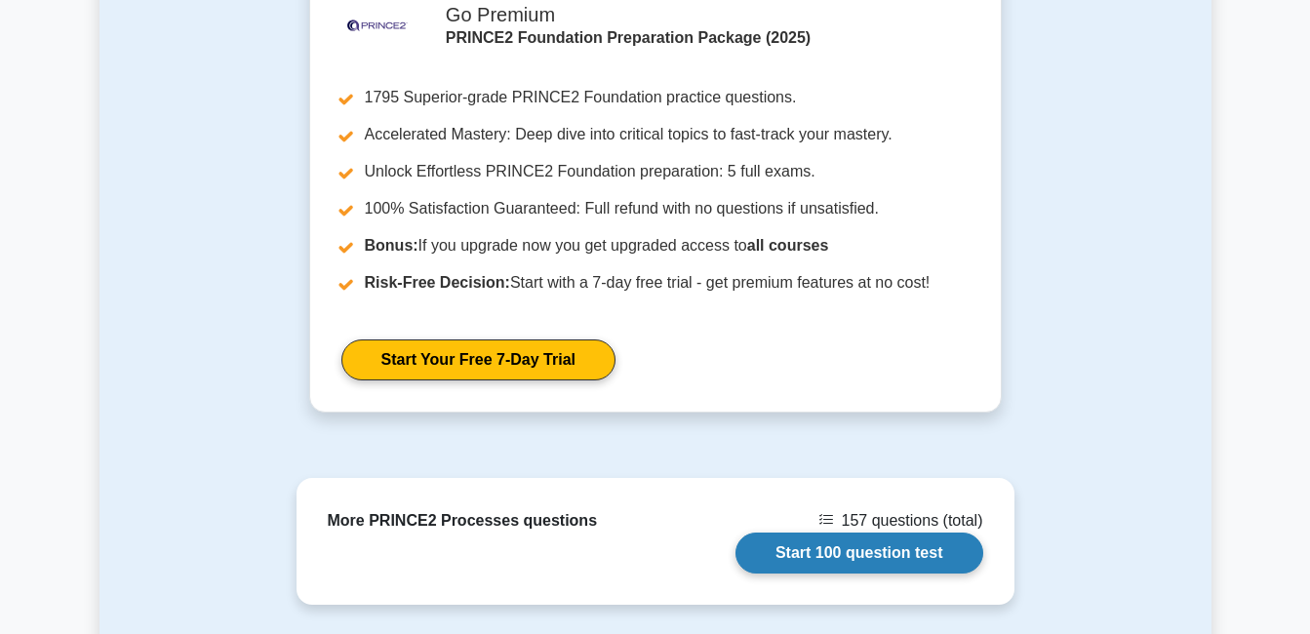
click at [886, 532] on link "Start 100 question test" at bounding box center [859, 552] width 248 height 41
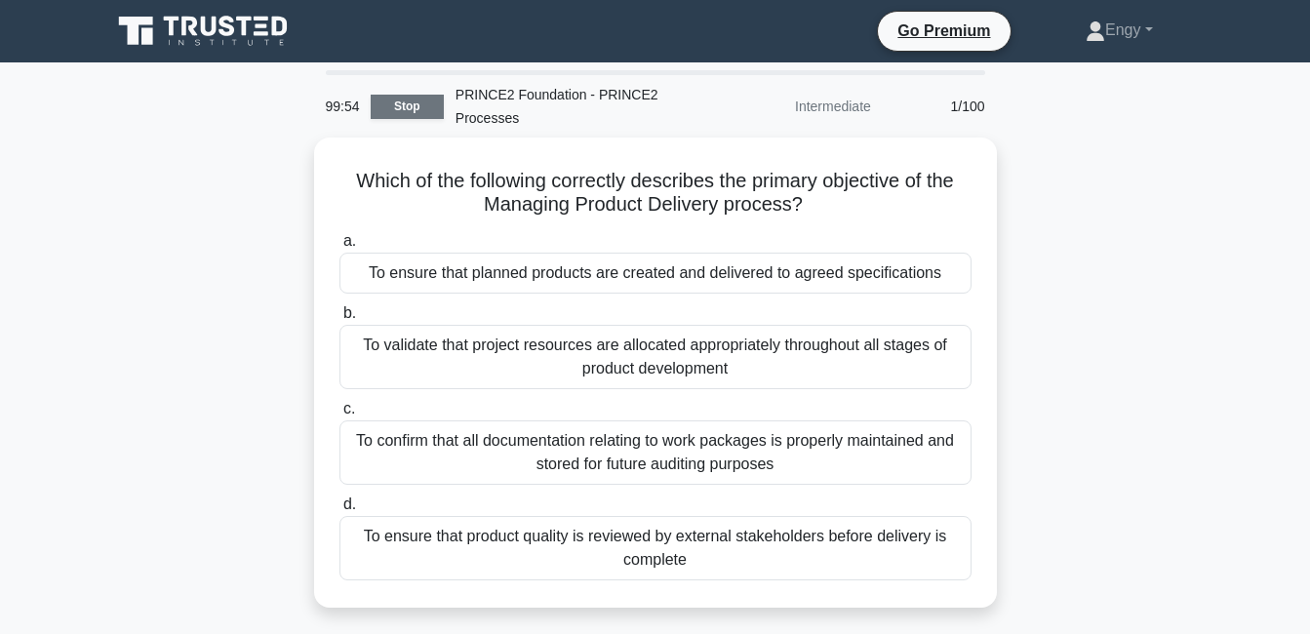
click at [410, 106] on link "Stop" at bounding box center [407, 107] width 73 height 24
